Goal: Task Accomplishment & Management: Manage account settings

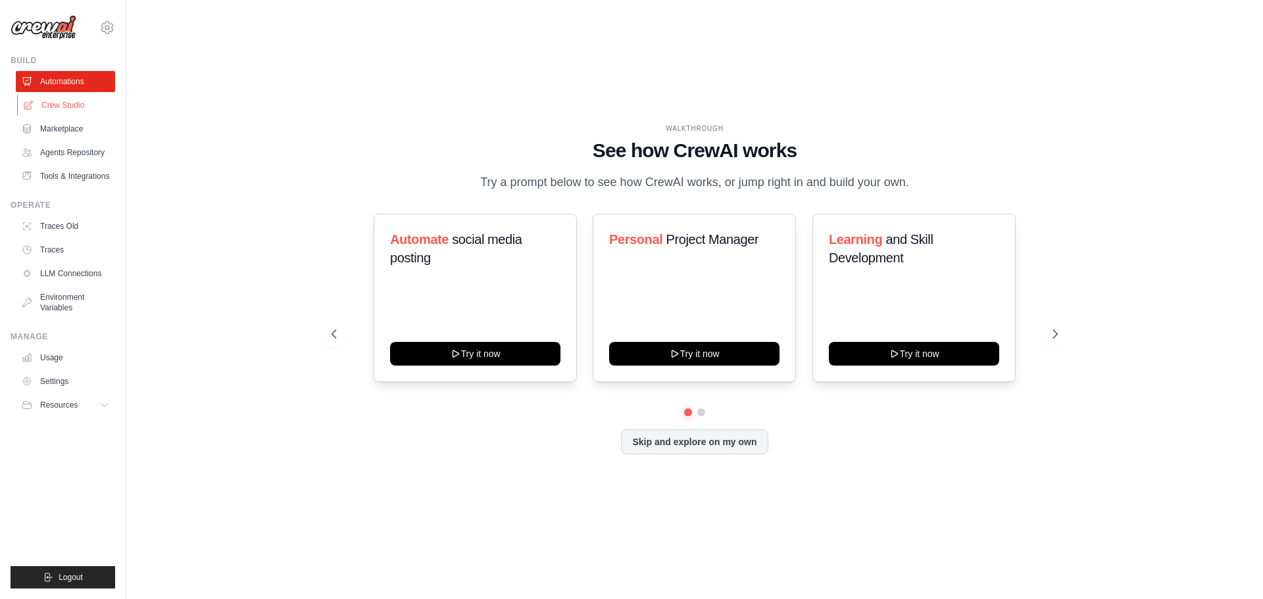
click at [72, 101] on link "Crew Studio" at bounding box center [66, 105] width 99 height 21
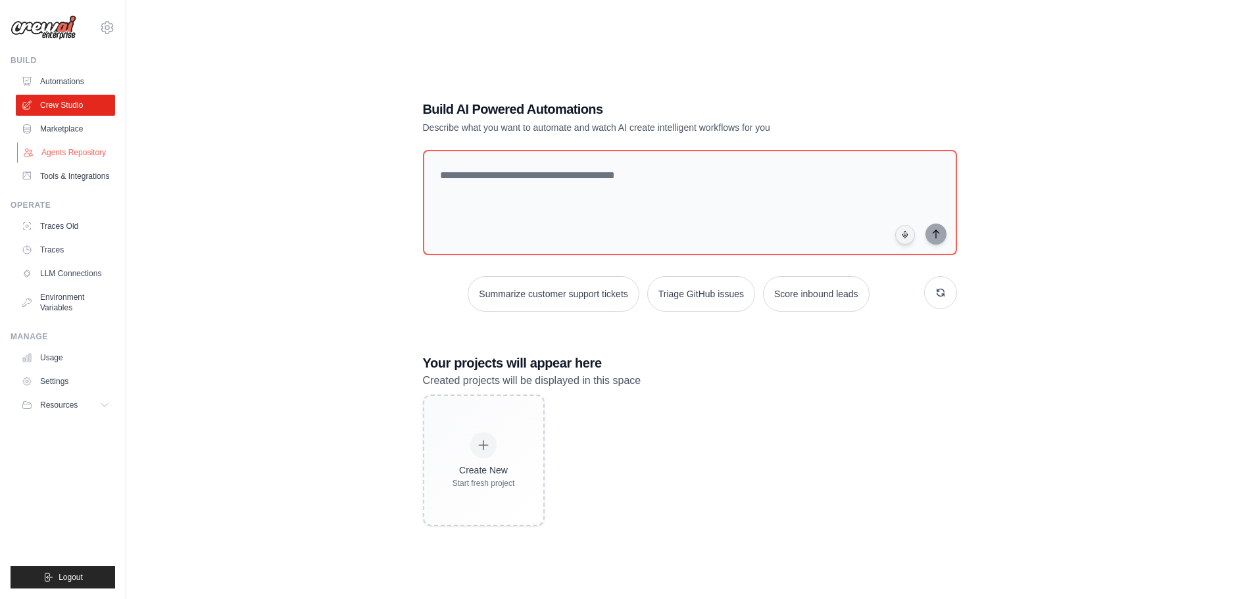
click at [72, 154] on link "Agents Repository" at bounding box center [66, 152] width 99 height 21
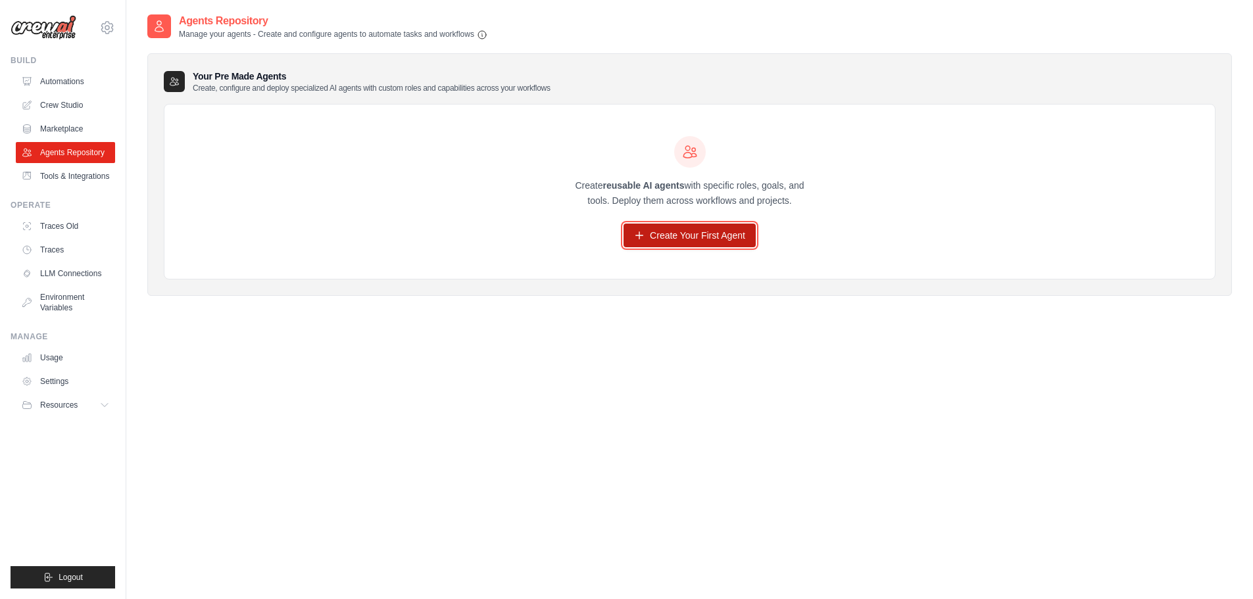
click at [677, 230] on link "Create Your First Agent" at bounding box center [690, 236] width 132 height 24
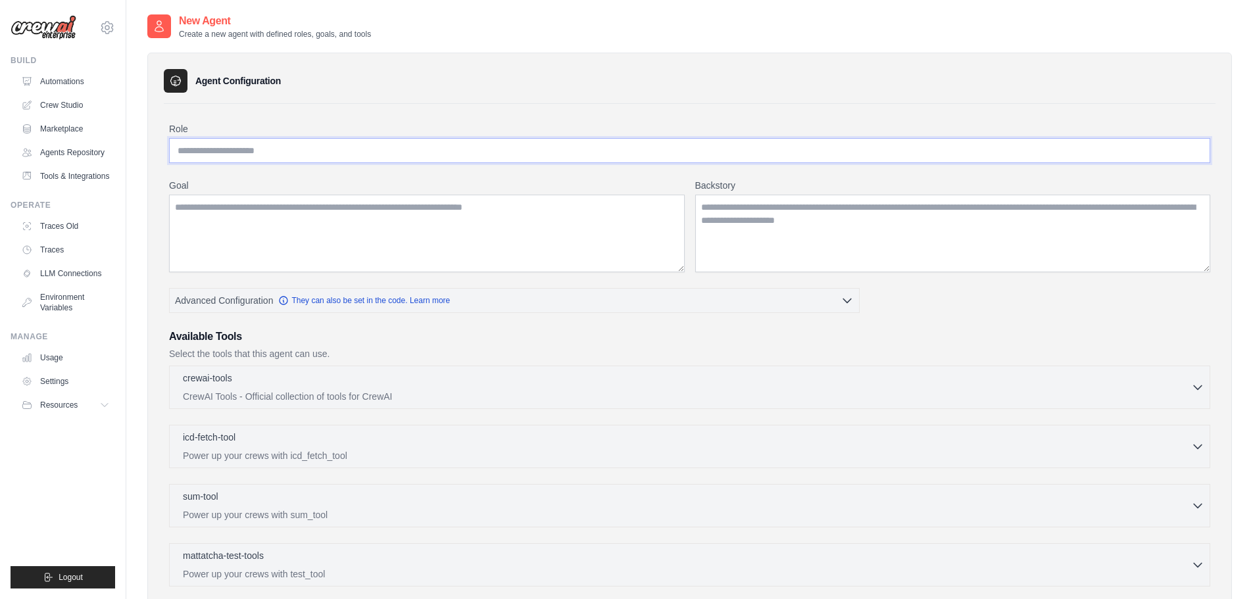
click at [259, 154] on input "Role" at bounding box center [689, 150] width 1041 height 25
click at [252, 214] on textarea "Goal" at bounding box center [427, 234] width 516 height 78
click at [837, 214] on textarea "Backstory" at bounding box center [953, 234] width 516 height 78
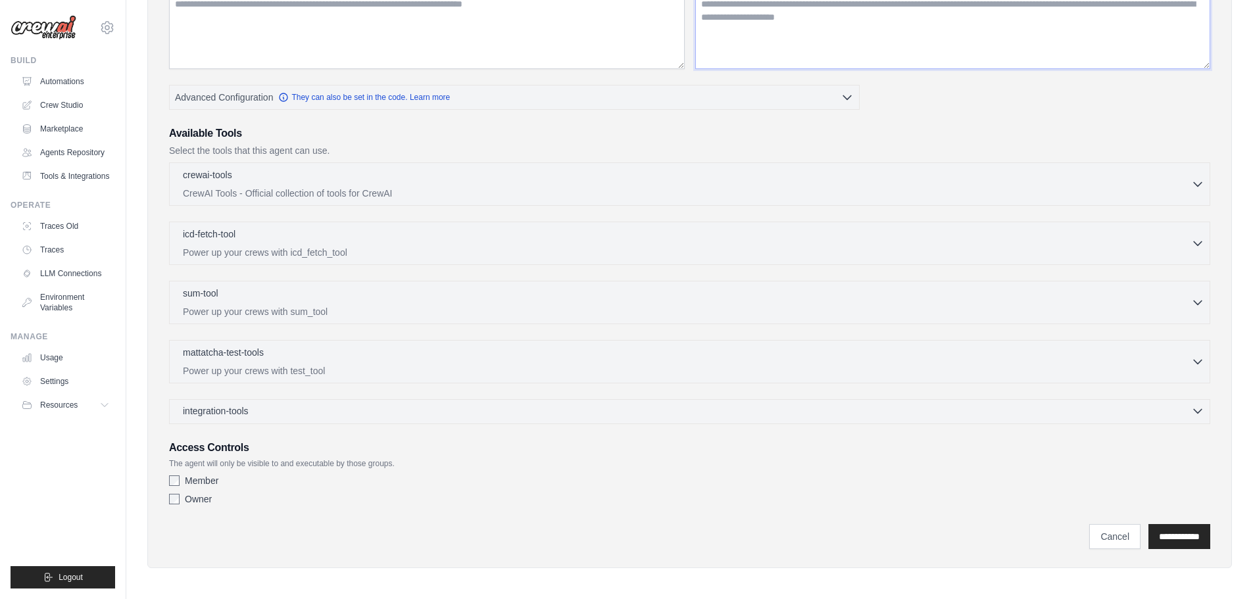
scroll to position [207, 0]
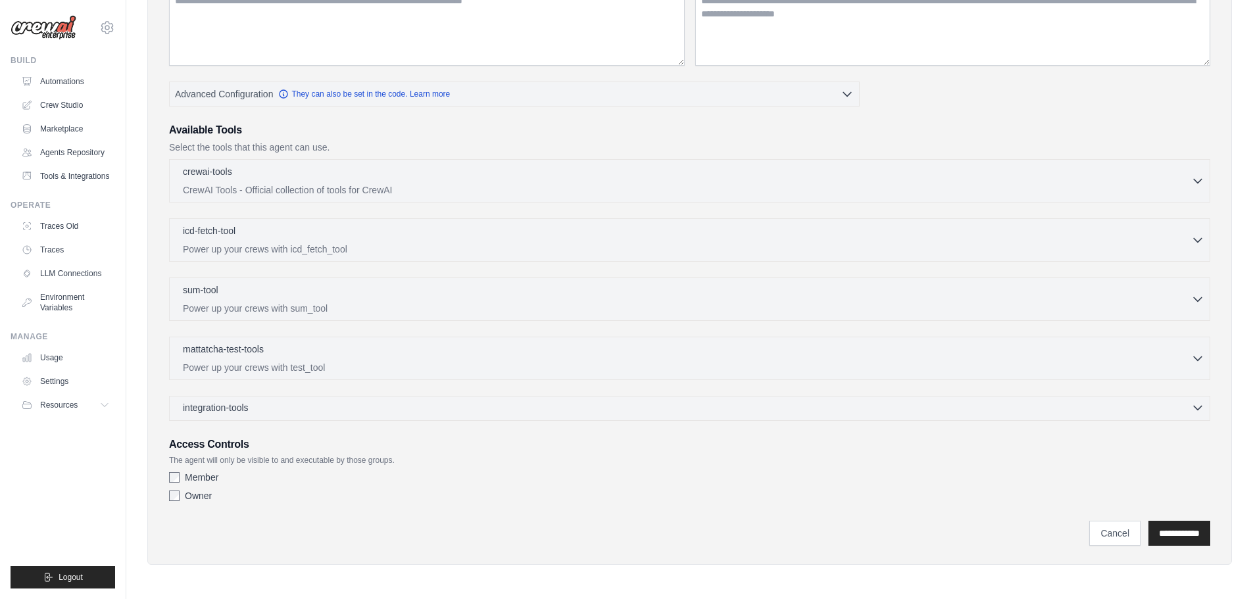
click at [473, 412] on div "integration-tools 0 selected" at bounding box center [694, 407] width 1022 height 13
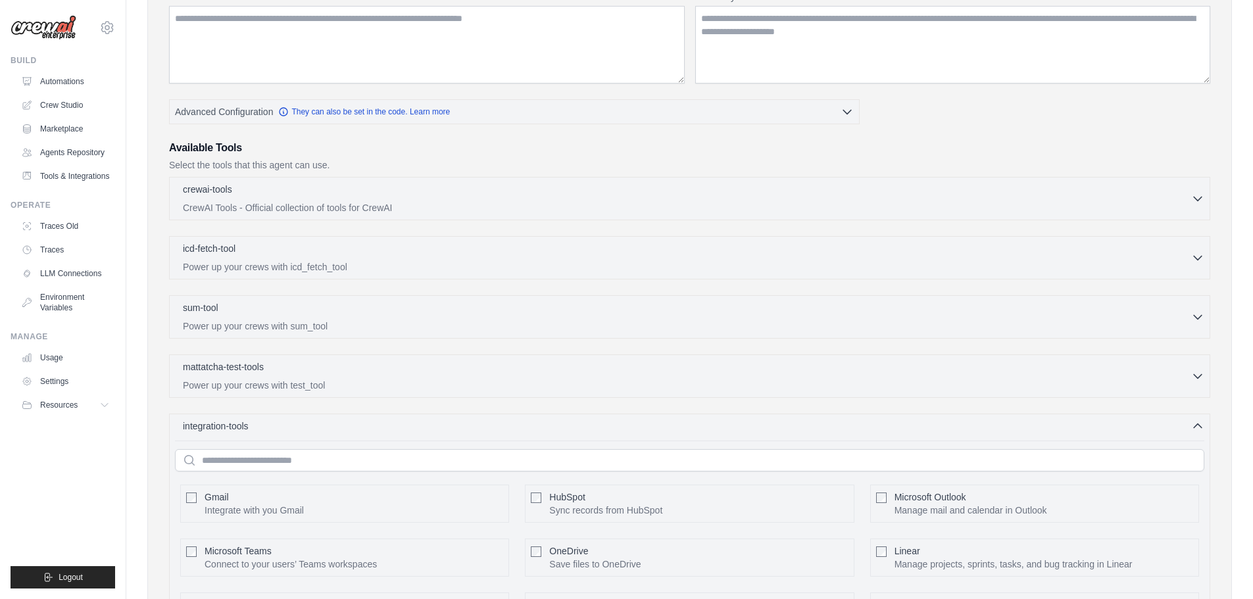
scroll to position [197, 0]
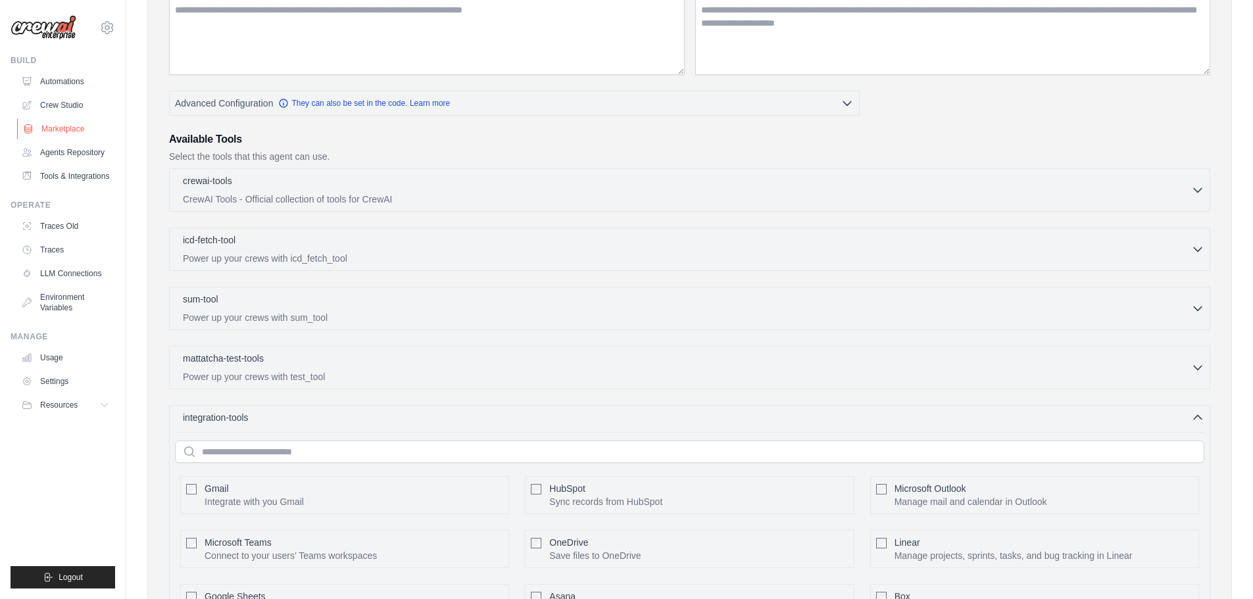
click at [56, 124] on link "Marketplace" at bounding box center [66, 128] width 99 height 21
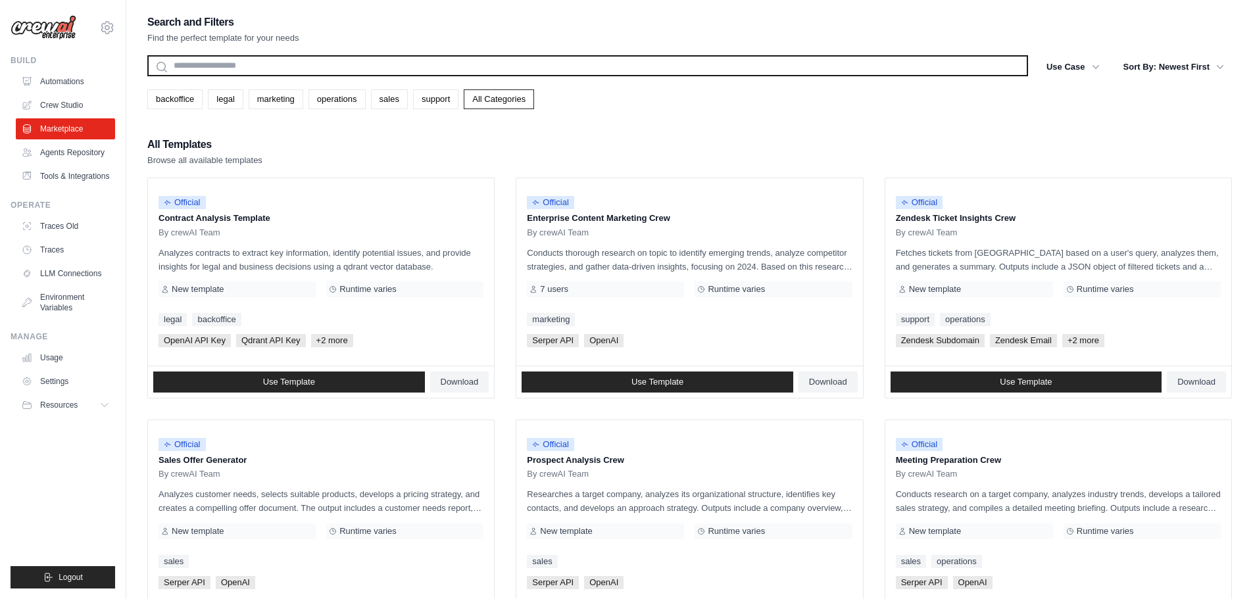
click at [316, 68] on input "text" at bounding box center [587, 65] width 881 height 21
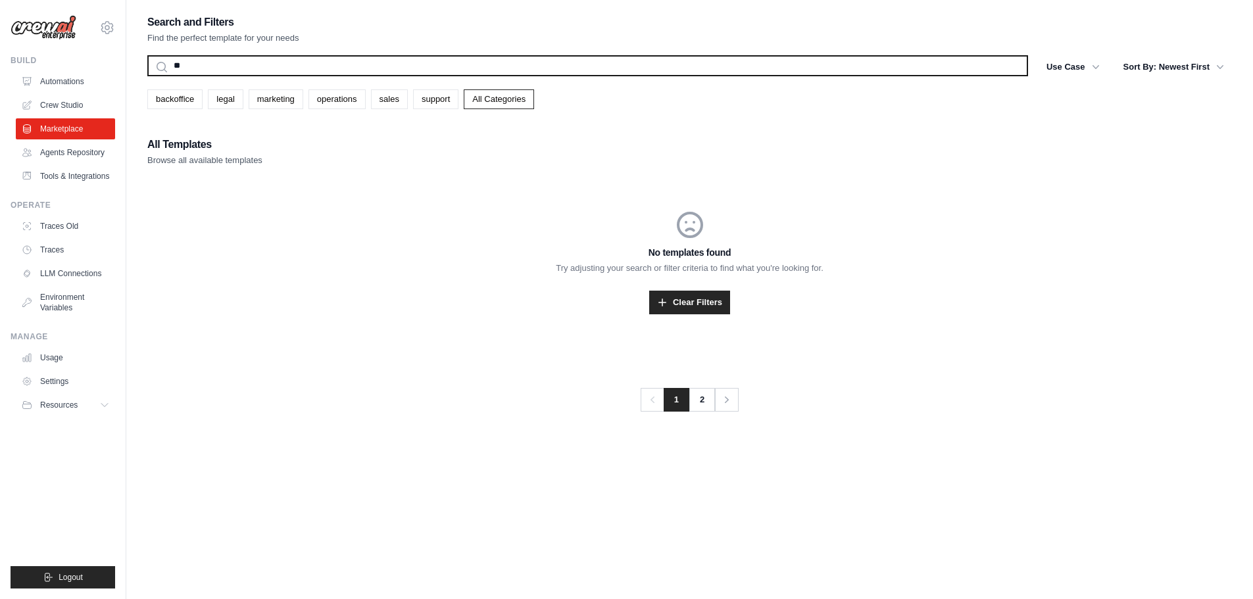
type input "*"
type input "***"
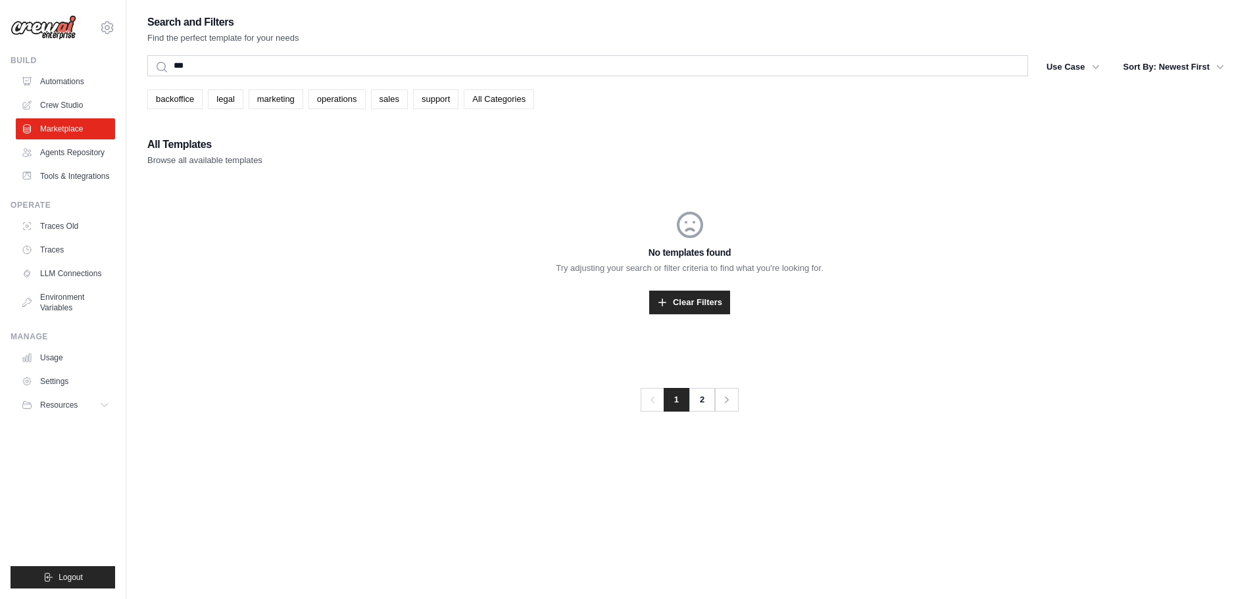
click at [482, 97] on link "All Categories" at bounding box center [499, 99] width 70 height 20
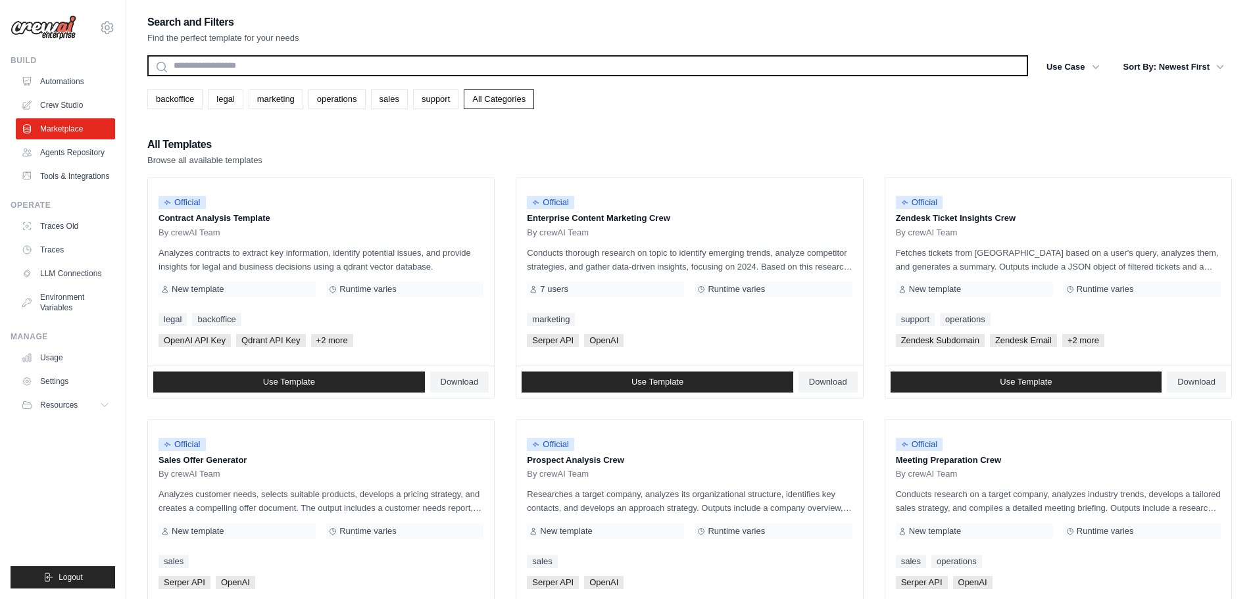
click at [323, 74] on input "text" at bounding box center [587, 65] width 881 height 21
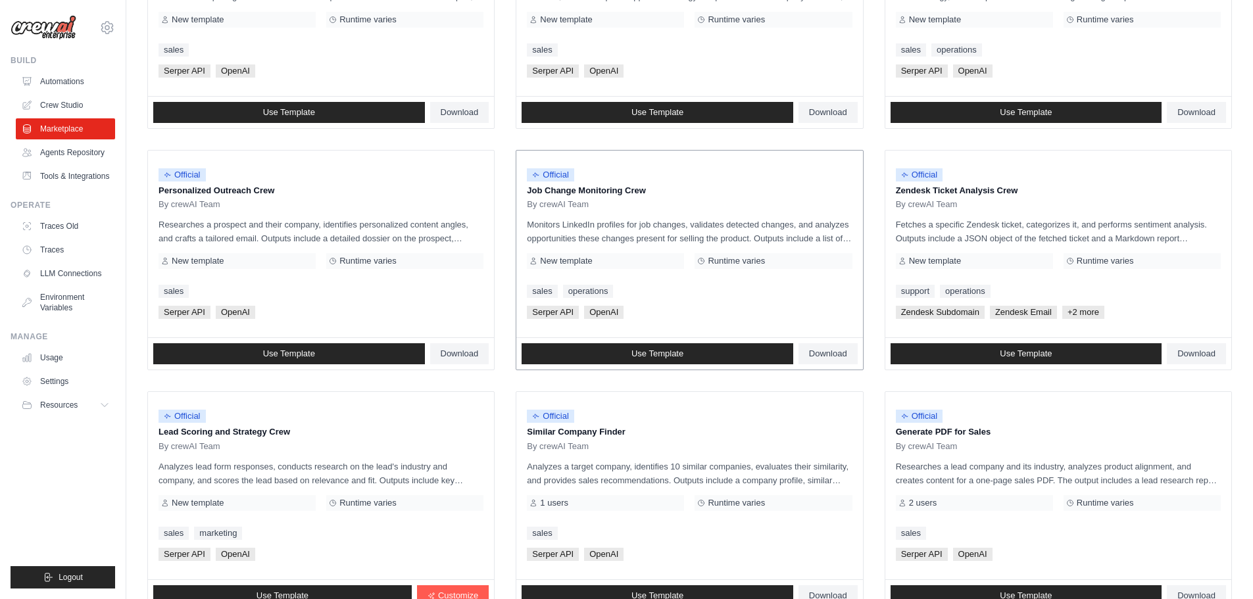
scroll to position [620, 0]
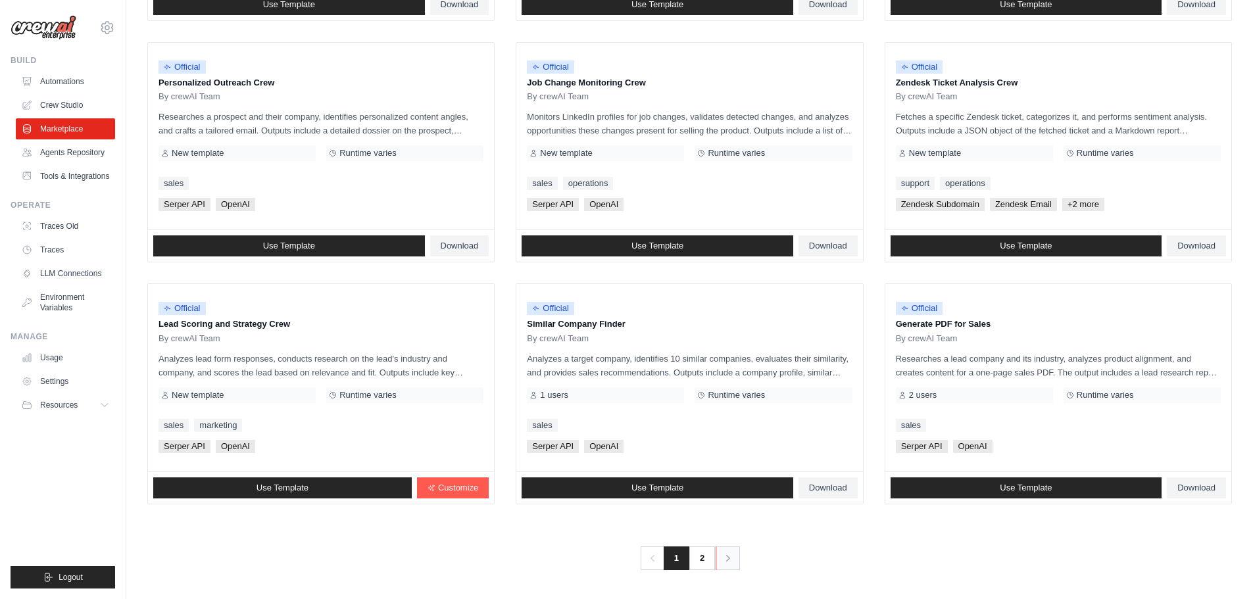
click at [724, 562] on icon "Pagination" at bounding box center [728, 558] width 13 height 13
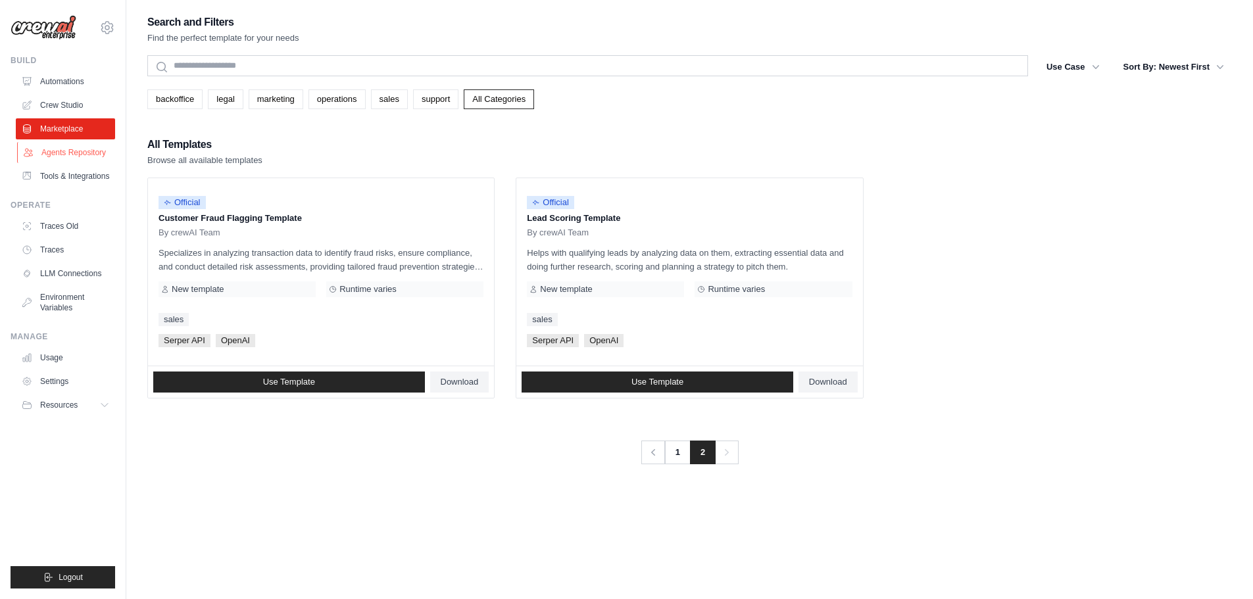
click at [55, 146] on link "Agents Repository" at bounding box center [66, 152] width 99 height 21
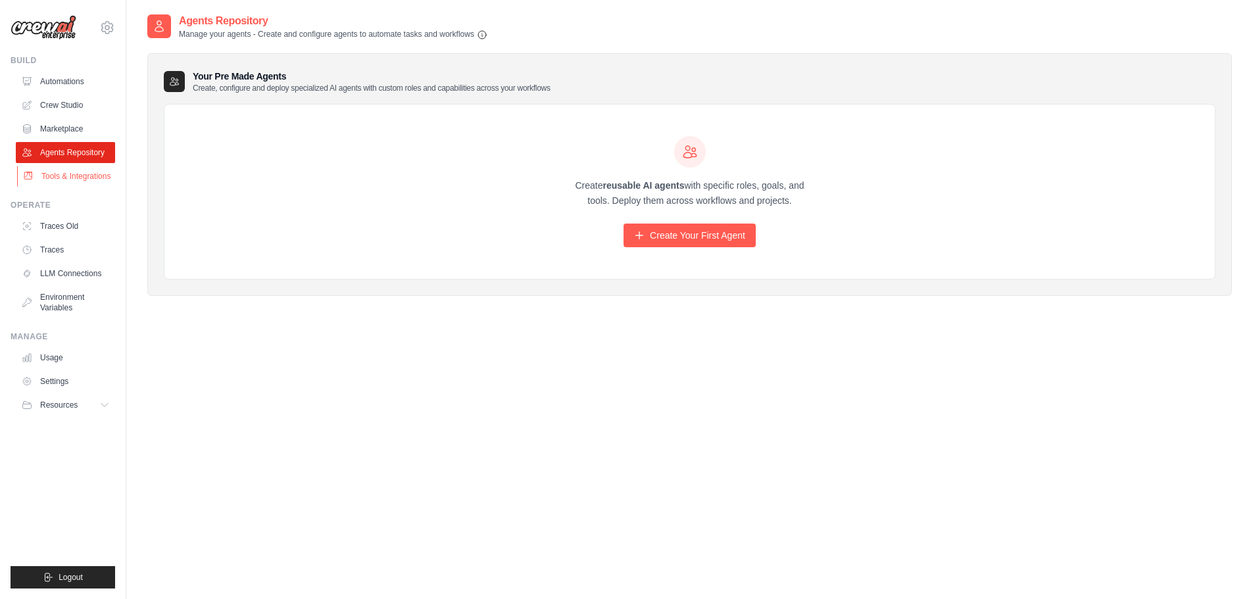
click at [59, 168] on link "Tools & Integrations" at bounding box center [66, 176] width 99 height 21
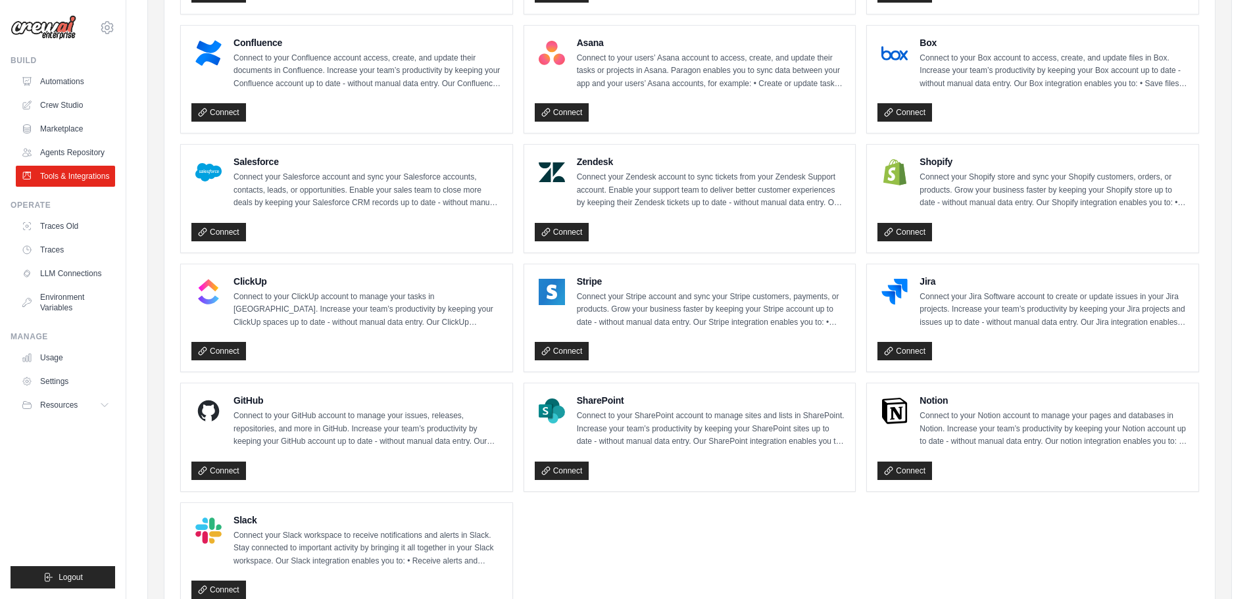
scroll to position [584, 0]
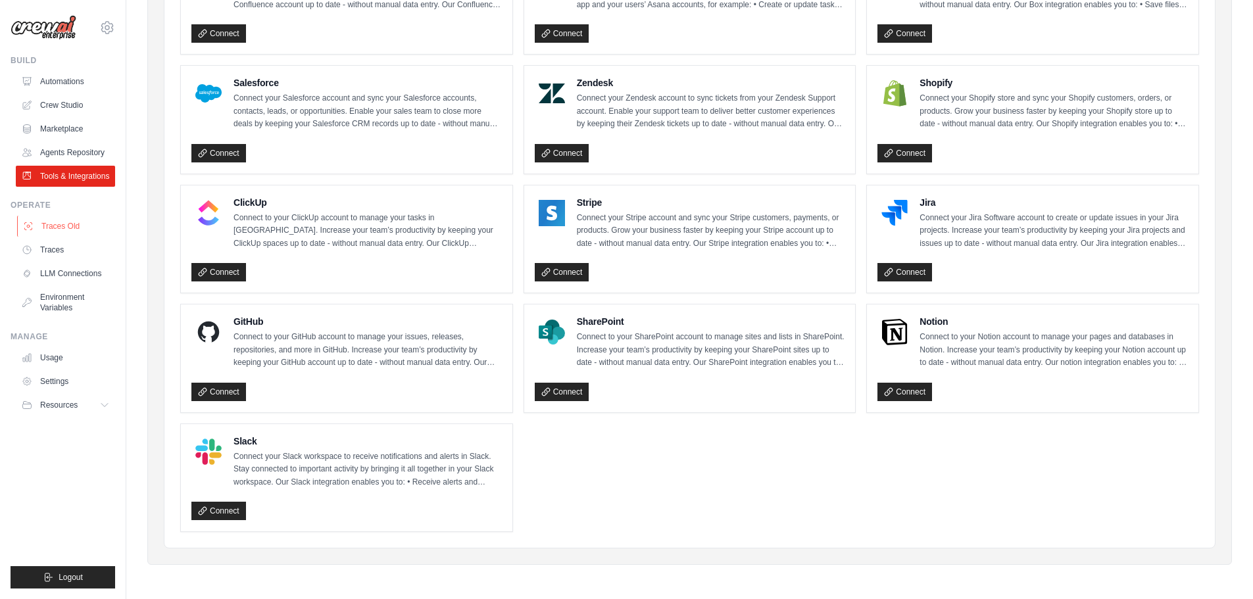
click at [55, 228] on link "Traces Old" at bounding box center [66, 226] width 99 height 21
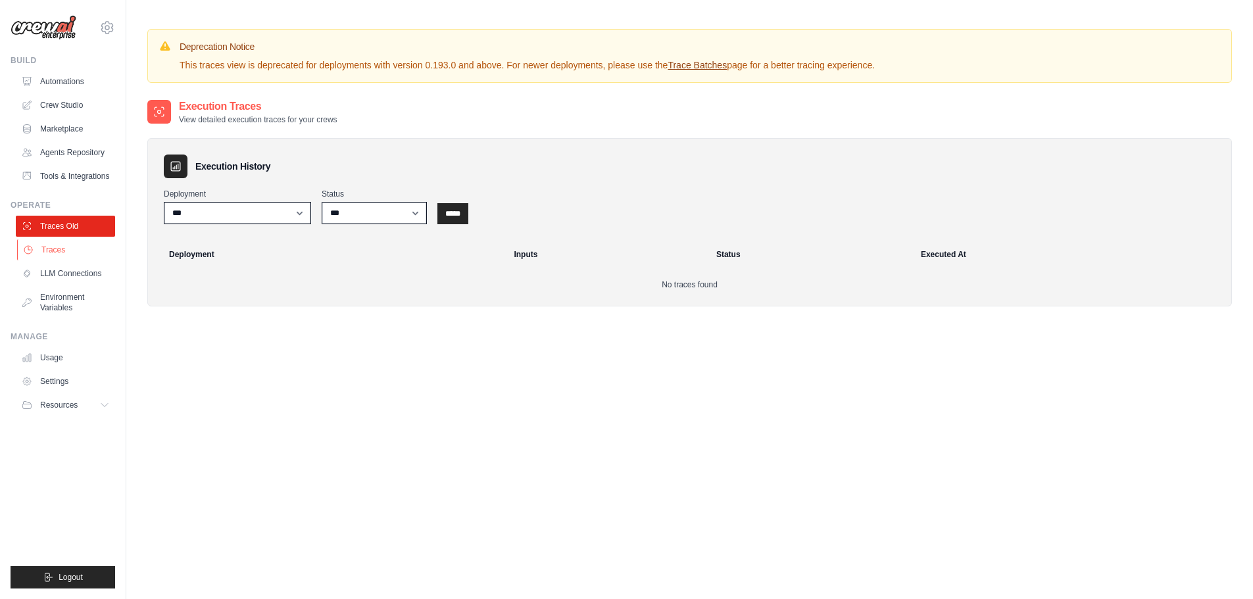
click at [59, 252] on link "Traces" at bounding box center [66, 249] width 99 height 21
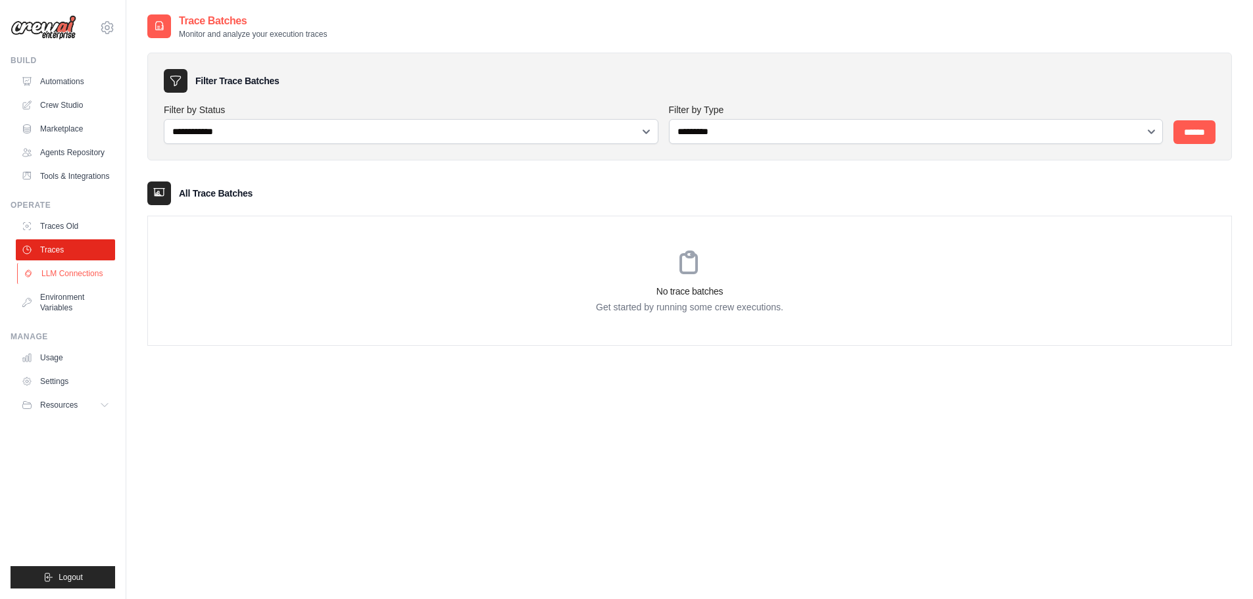
click at [70, 283] on link "LLM Connections" at bounding box center [66, 273] width 99 height 21
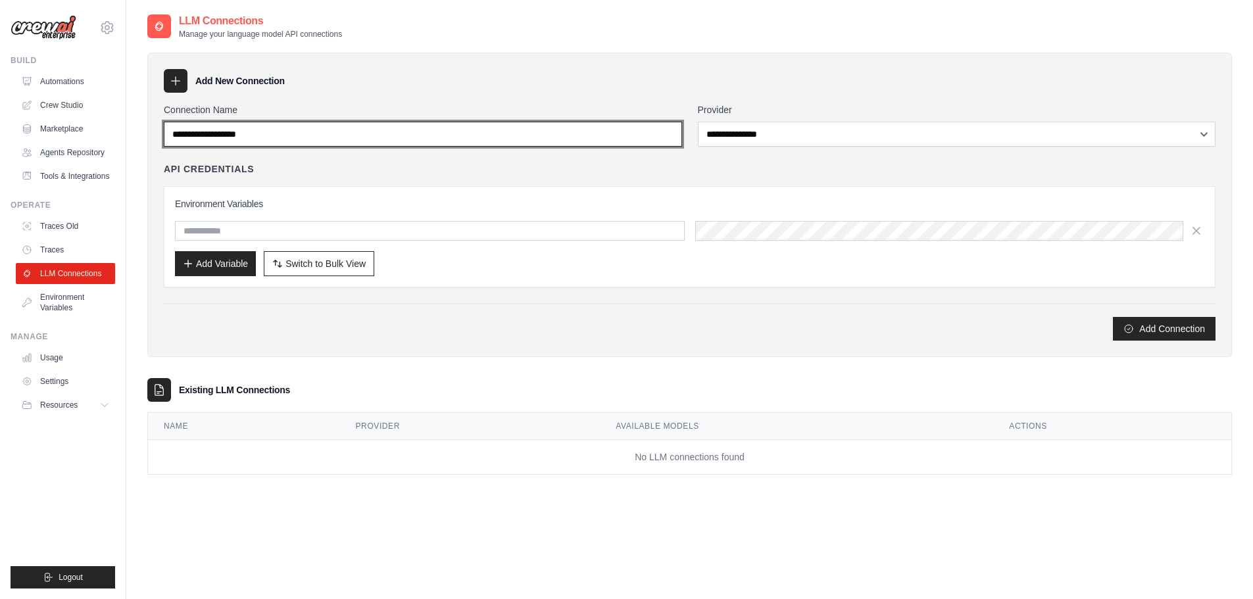
click at [421, 133] on input "Connection Name" at bounding box center [423, 134] width 518 height 25
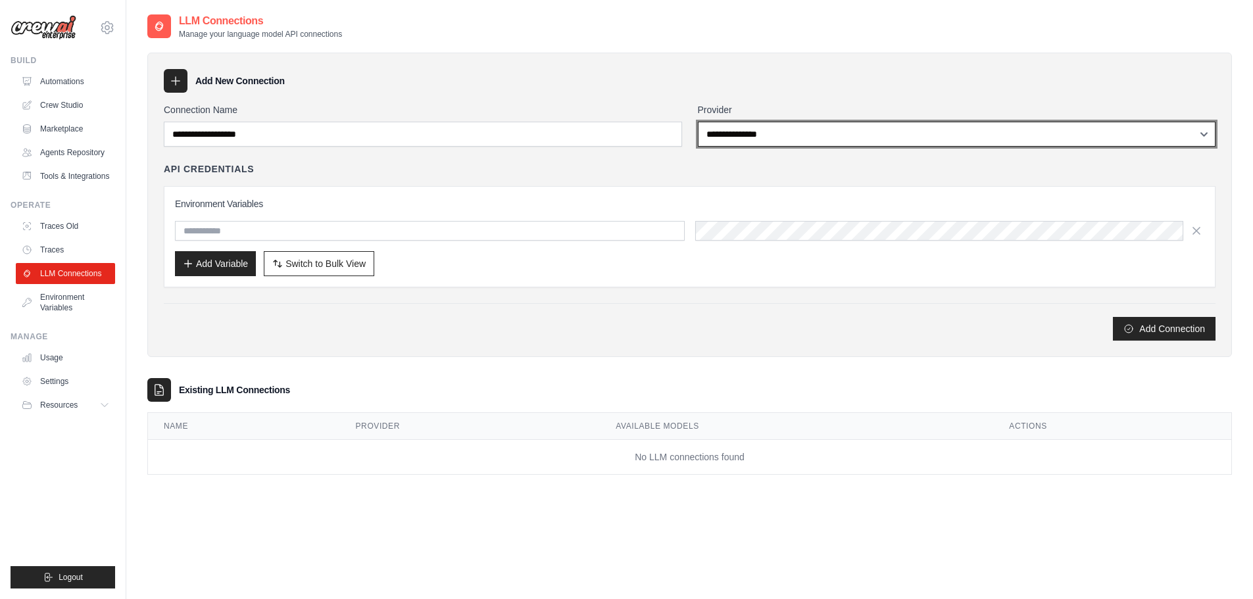
click at [810, 137] on select "**********" at bounding box center [957, 134] width 518 height 25
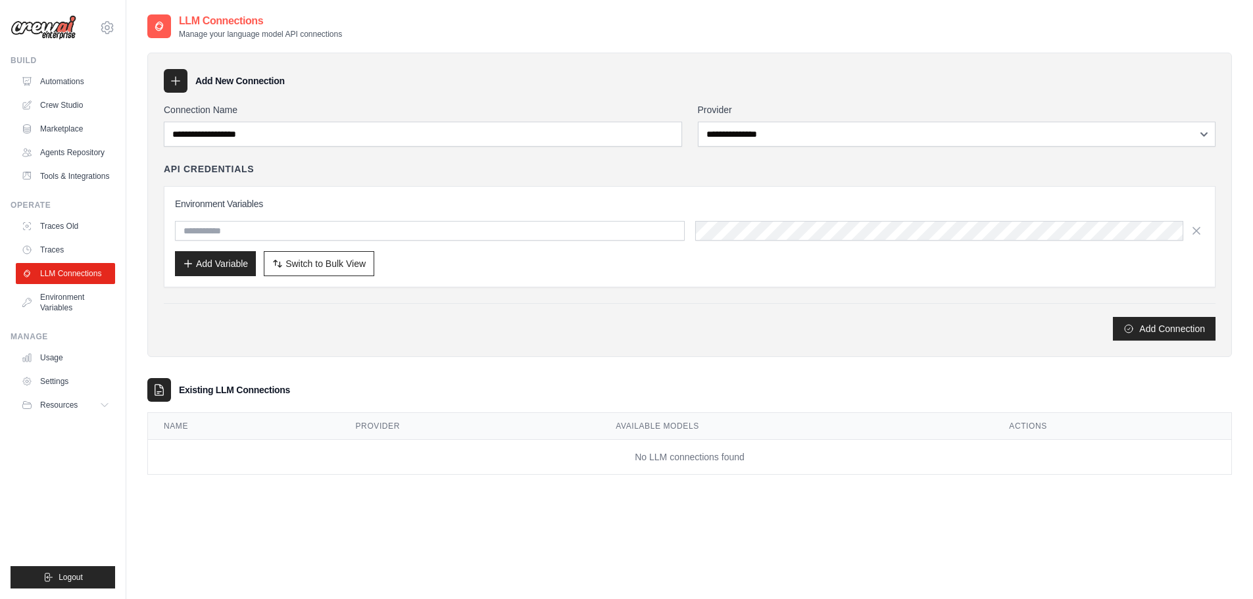
click at [355, 348] on div "**********" at bounding box center [689, 205] width 1085 height 305
click at [76, 303] on link "Environment Variables" at bounding box center [66, 303] width 99 height 32
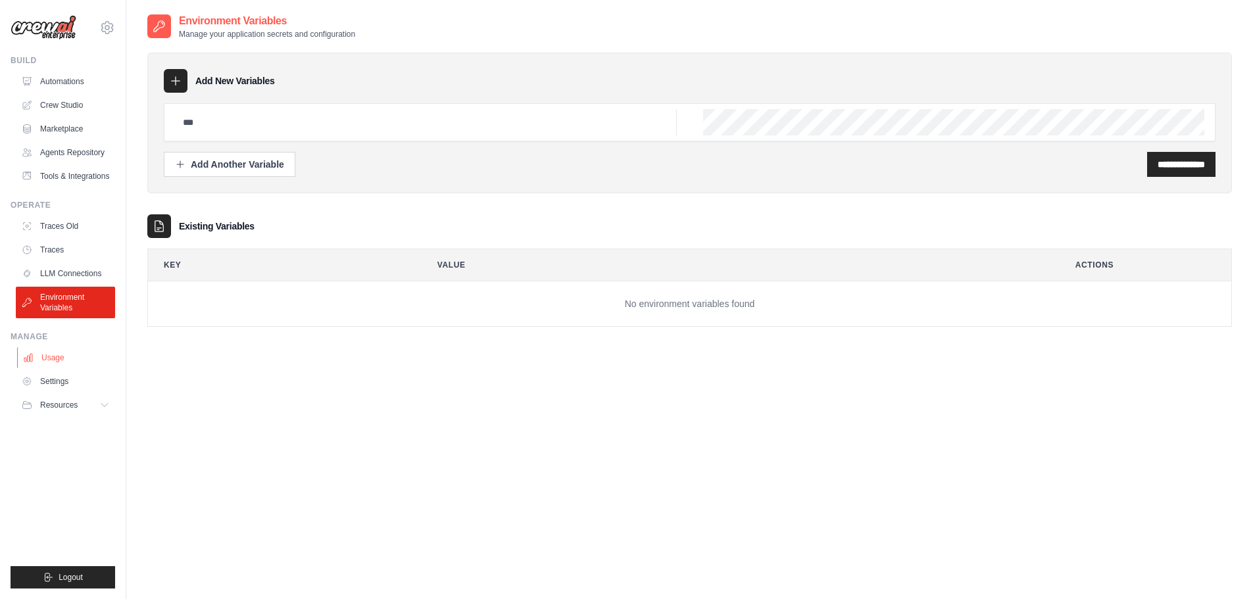
click at [60, 361] on link "Usage" at bounding box center [66, 357] width 99 height 21
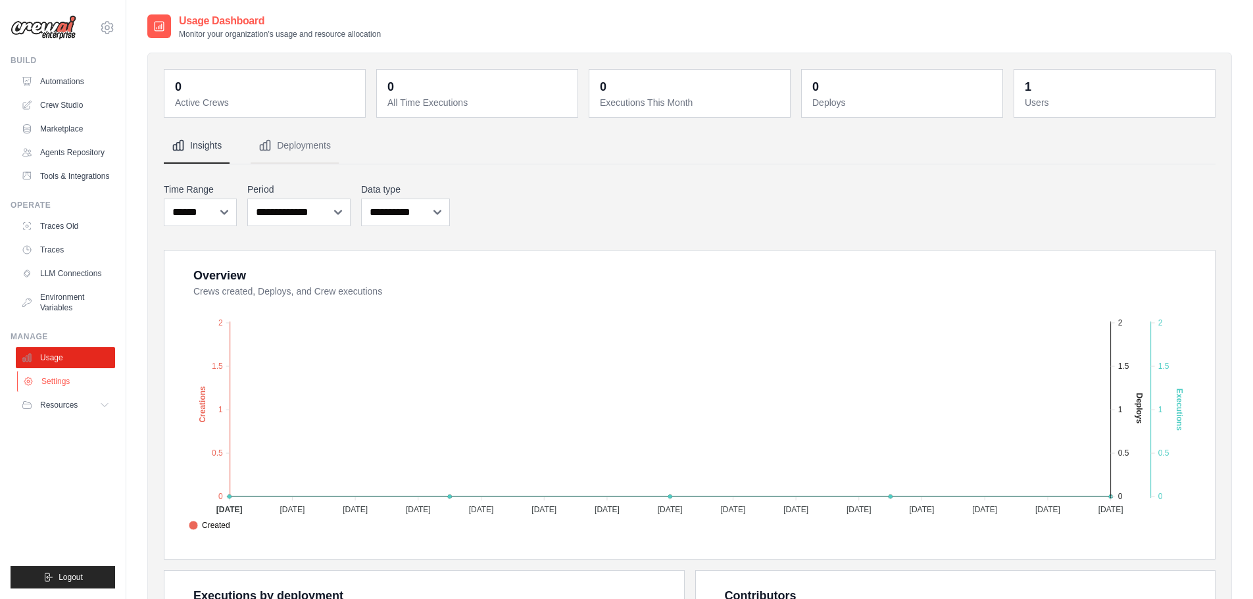
click at [59, 376] on link "Settings" at bounding box center [66, 381] width 99 height 21
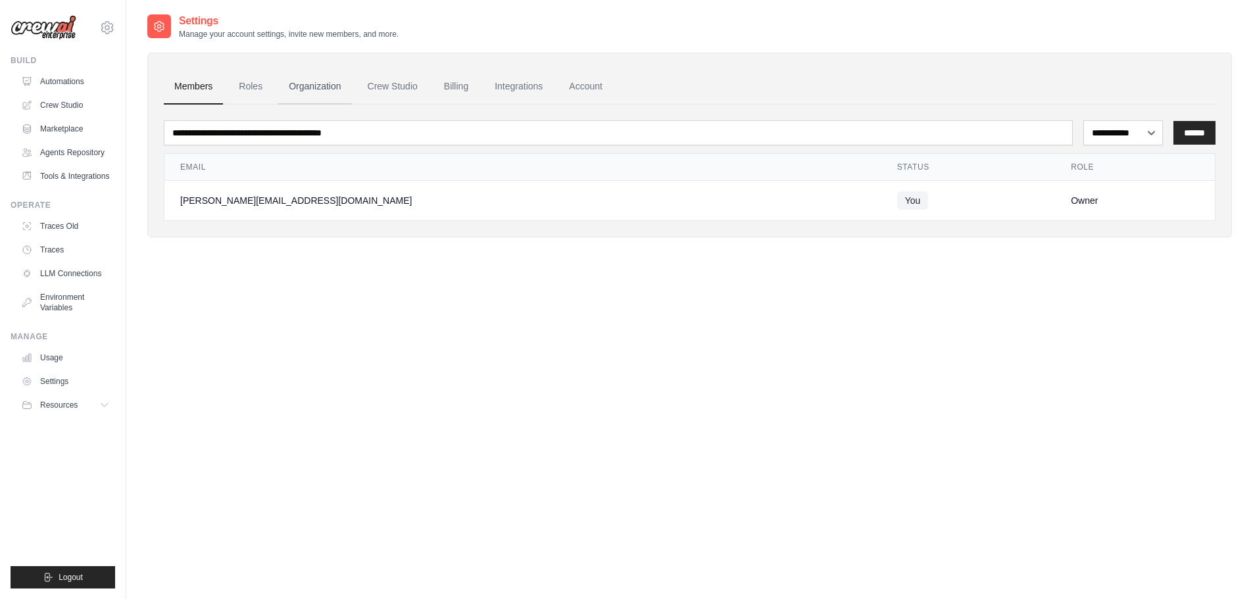
click at [305, 87] on link "Organization" at bounding box center [314, 87] width 73 height 36
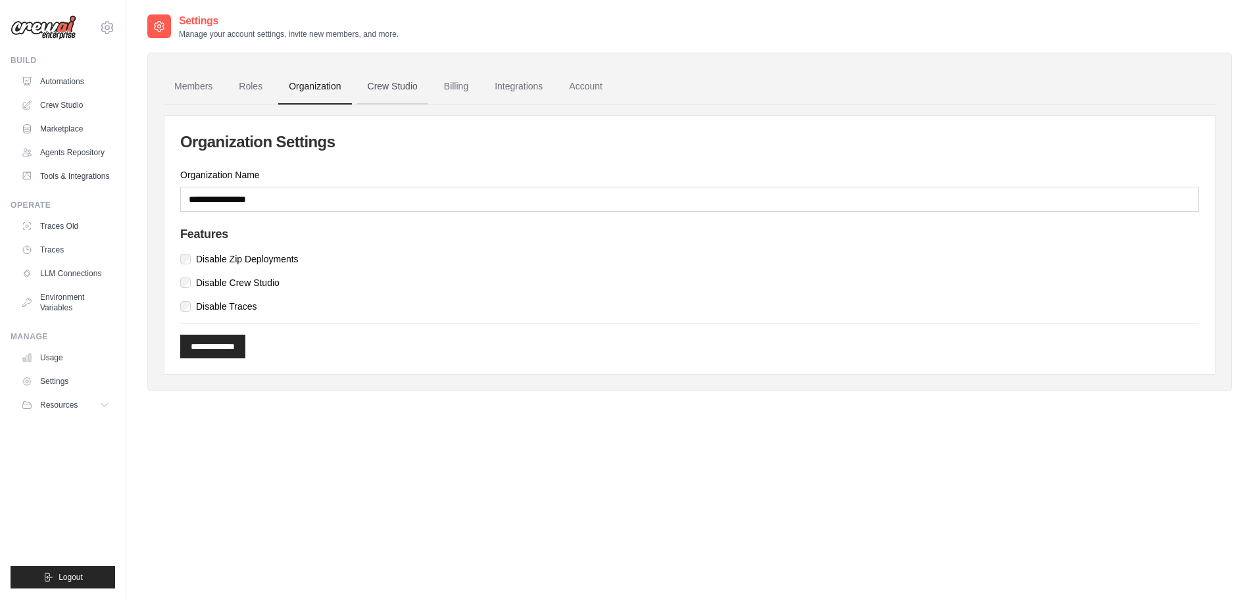
click at [382, 86] on link "Crew Studio" at bounding box center [392, 87] width 71 height 36
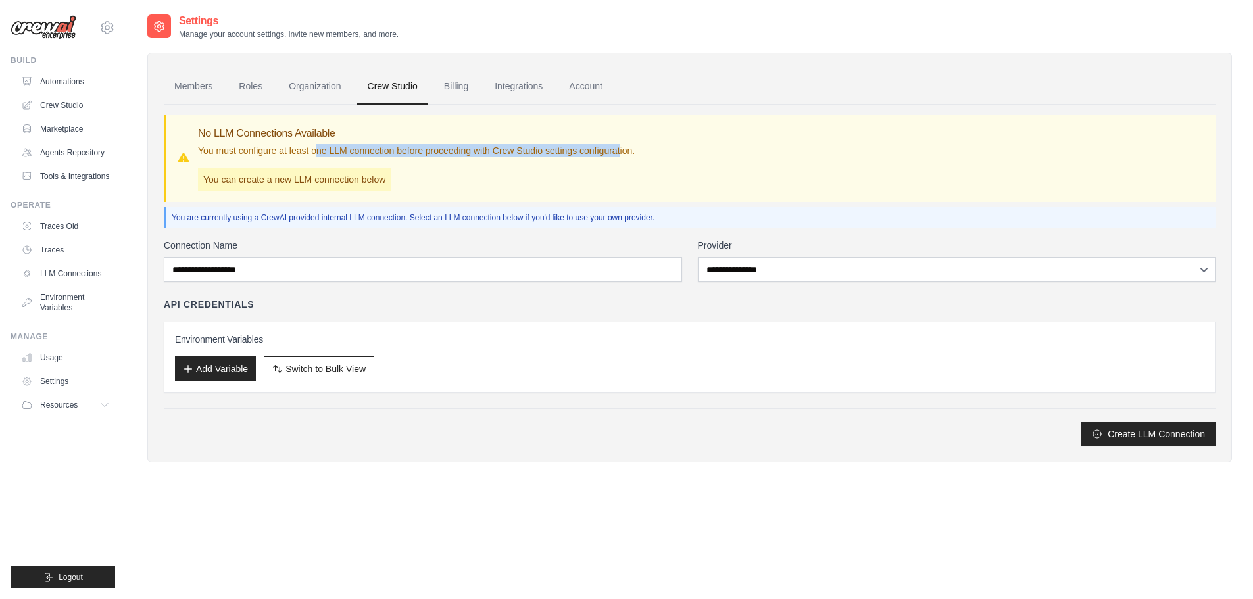
drag, startPoint x: 316, startPoint y: 150, endPoint x: 620, endPoint y: 150, distance: 303.2
click at [620, 150] on p "You must configure at least one LLM connection before proceeding with Crew Stud…" at bounding box center [416, 150] width 437 height 13
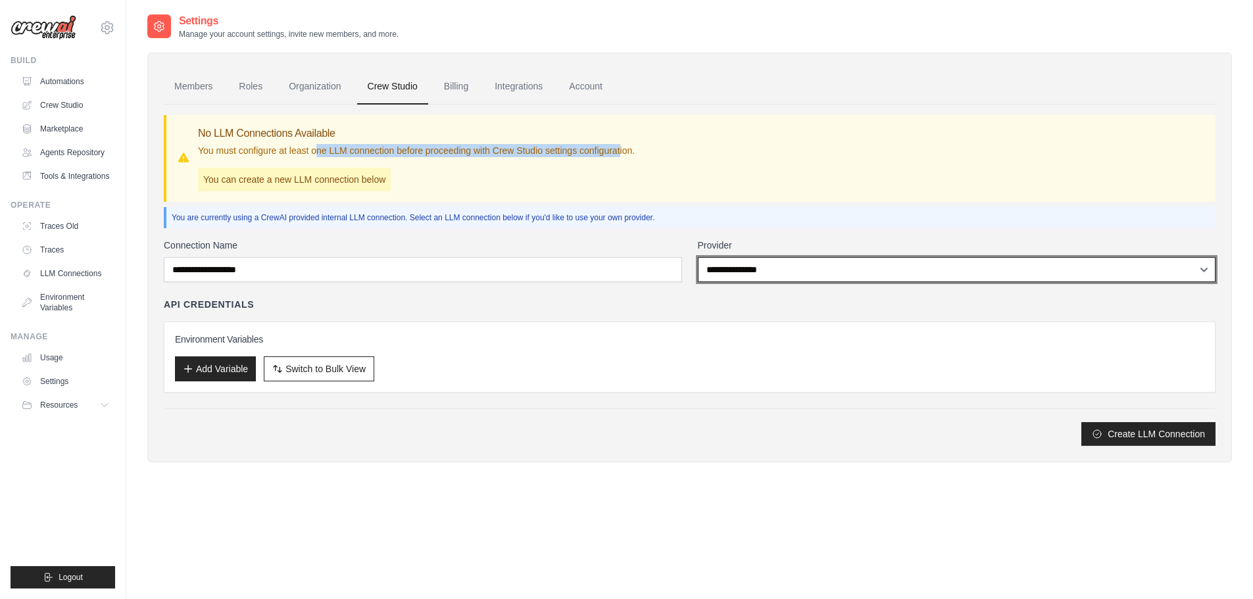
click at [728, 264] on select "**********" at bounding box center [957, 269] width 518 height 25
select select "*****"
click at [698, 257] on select "**********" at bounding box center [957, 269] width 518 height 25
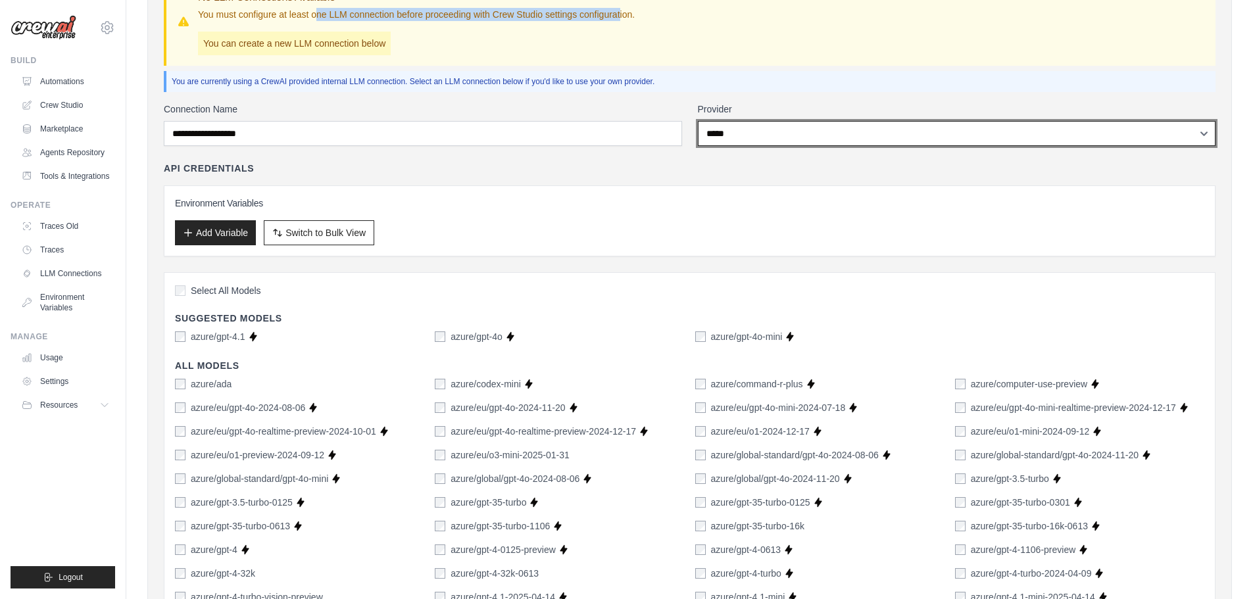
scroll to position [329, 0]
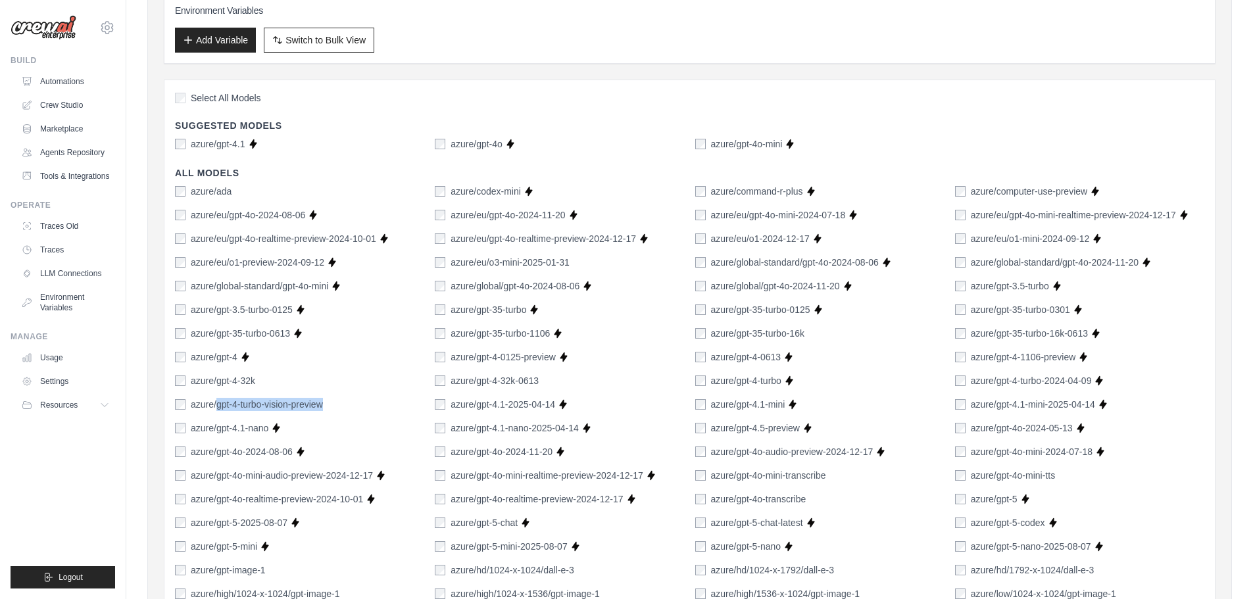
drag, startPoint x: 216, startPoint y: 405, endPoint x: 328, endPoint y: 405, distance: 111.2
click at [328, 405] on div "azure/gpt-4-turbo-vision-preview" at bounding box center [299, 404] width 249 height 13
copy label "gpt-4-turbo-vision-preview"
